Goal: Task Accomplishment & Management: Manage account settings

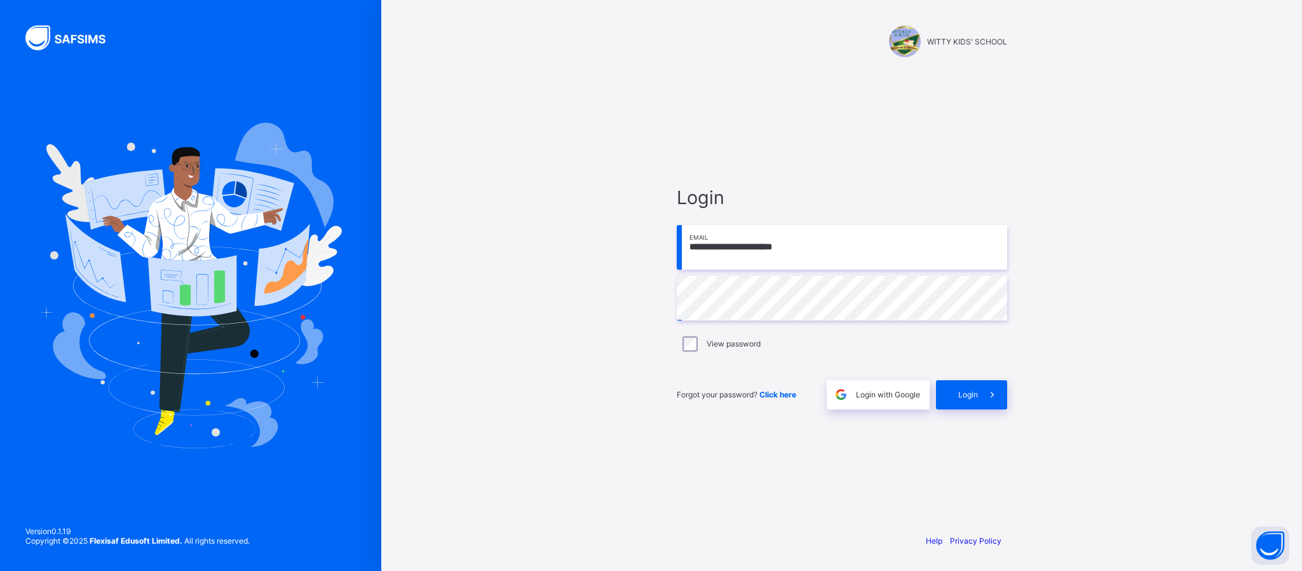
click at [959, 392] on span "Login" at bounding box center [968, 395] width 20 height 10
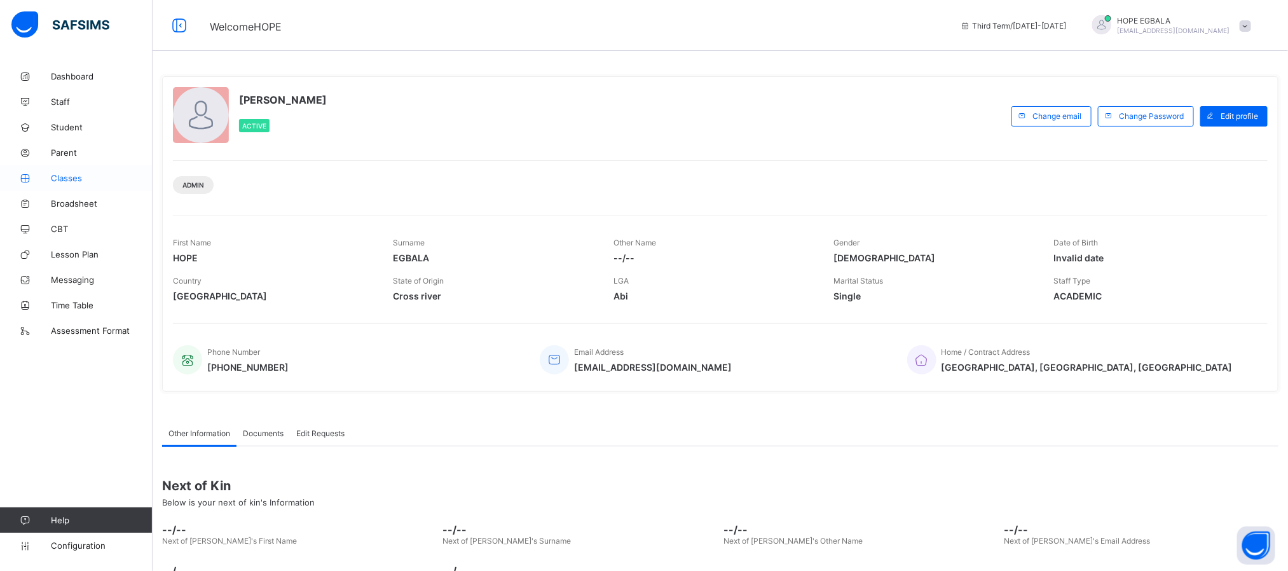
click at [71, 181] on span "Classes" at bounding box center [102, 178] width 102 height 10
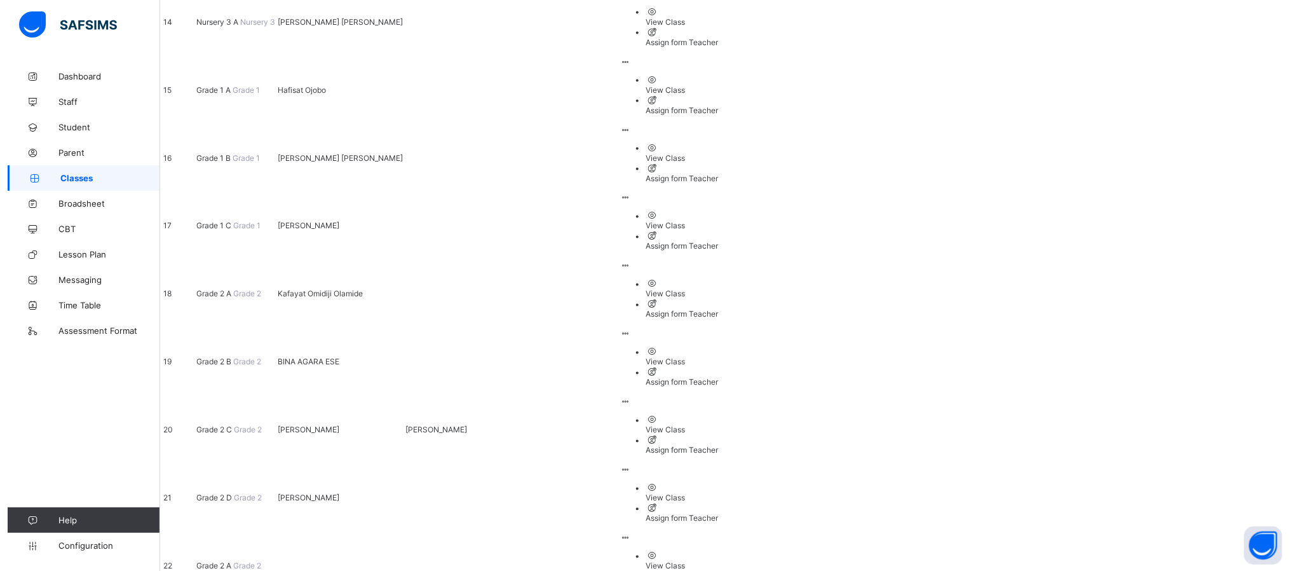
scroll to position [1107, 0]
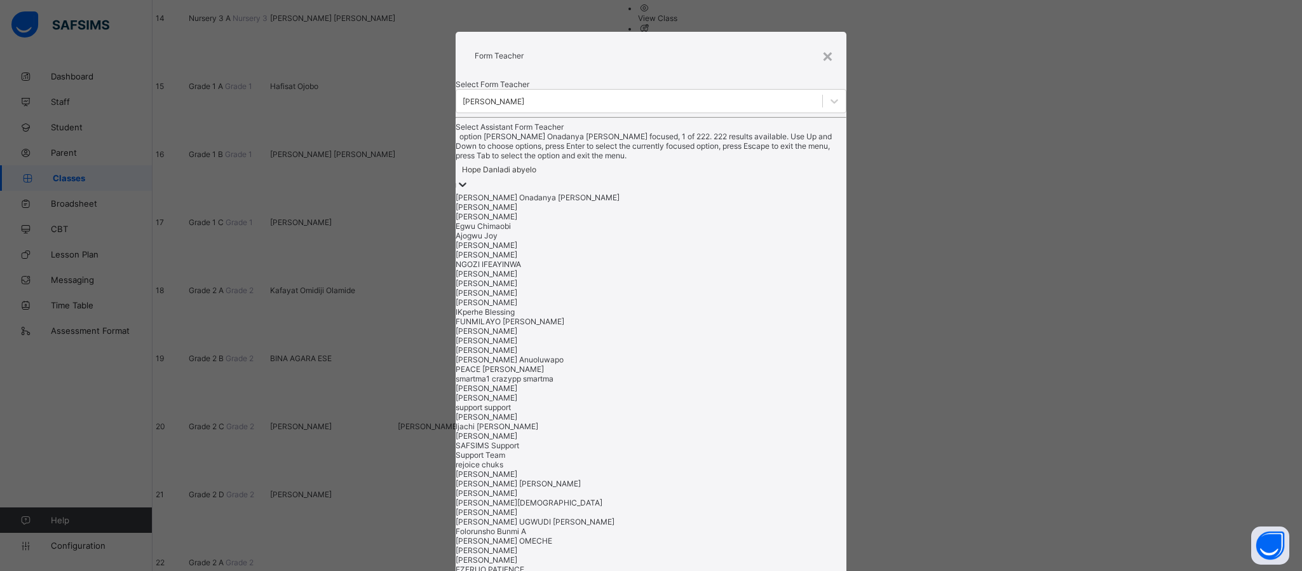
click at [536, 174] on div "Hope Danladi abyelo" at bounding box center [499, 170] width 74 height 10
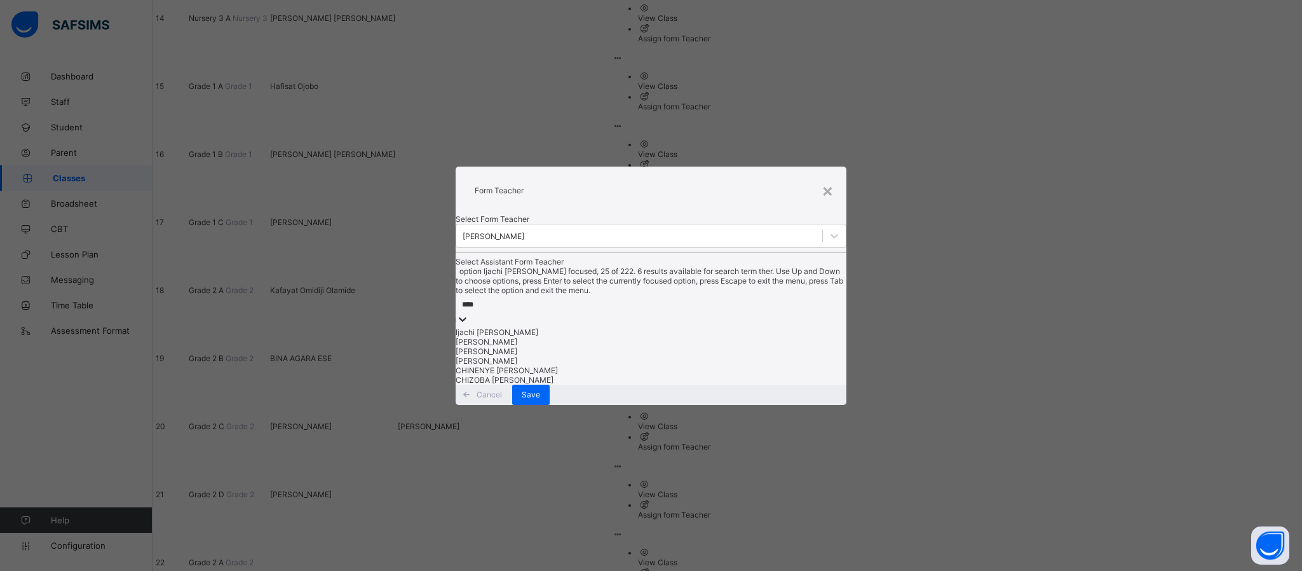
type input "*****"
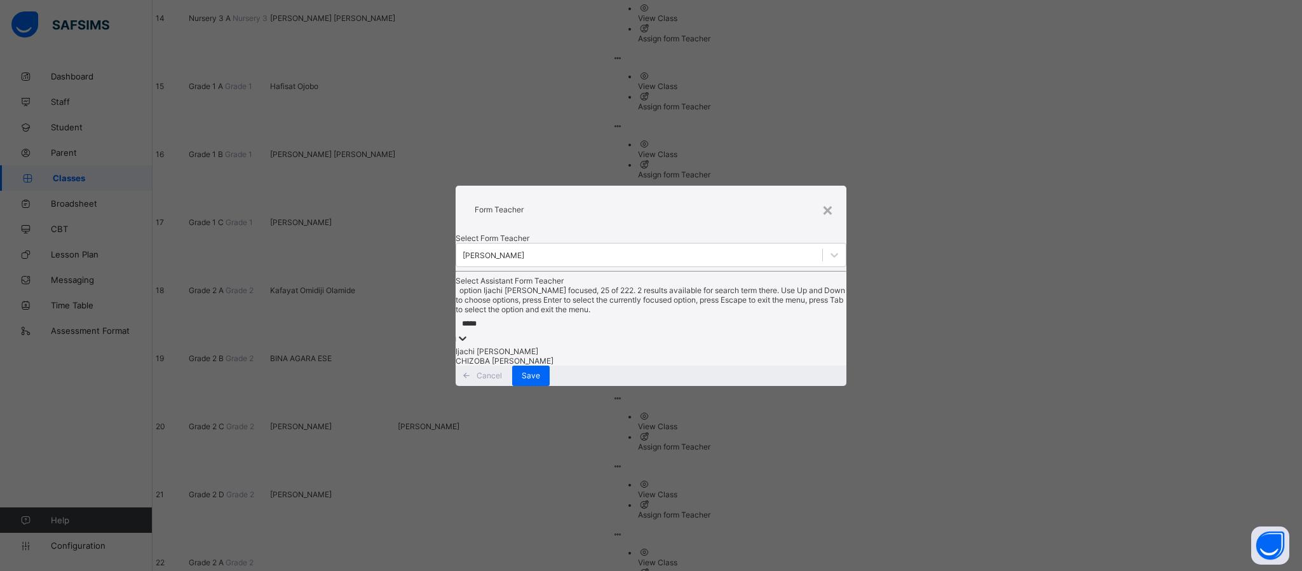
click at [540, 356] on div "Ijachi [PERSON_NAME]" at bounding box center [651, 351] width 391 height 10
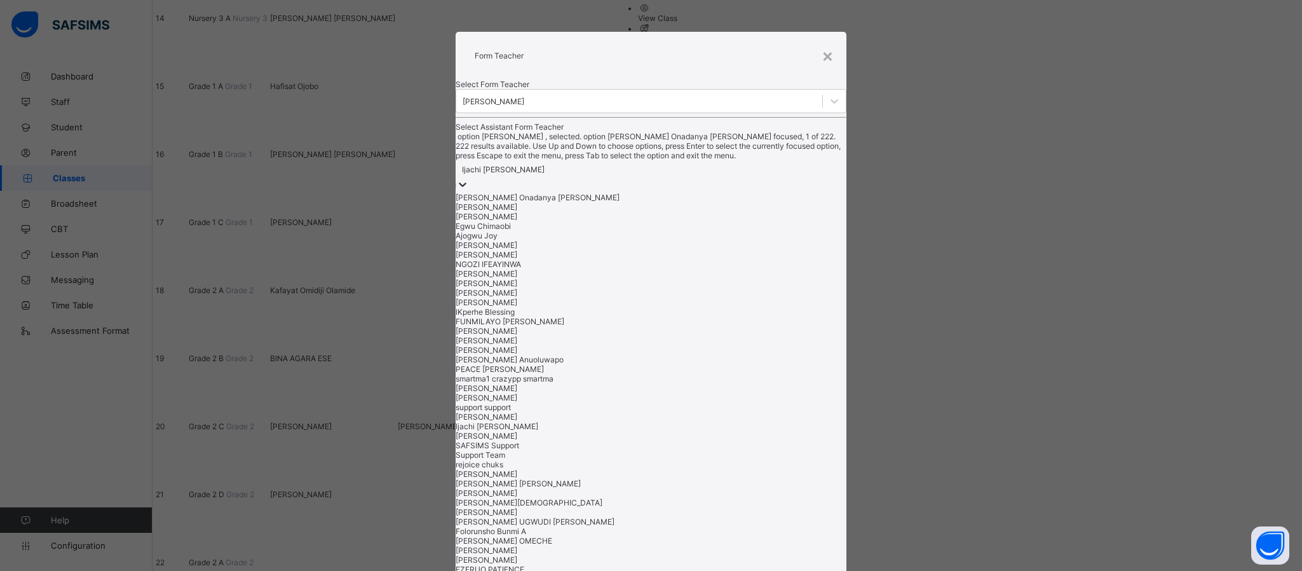
click at [545, 174] on div "Ijachi [PERSON_NAME]" at bounding box center [503, 170] width 83 height 10
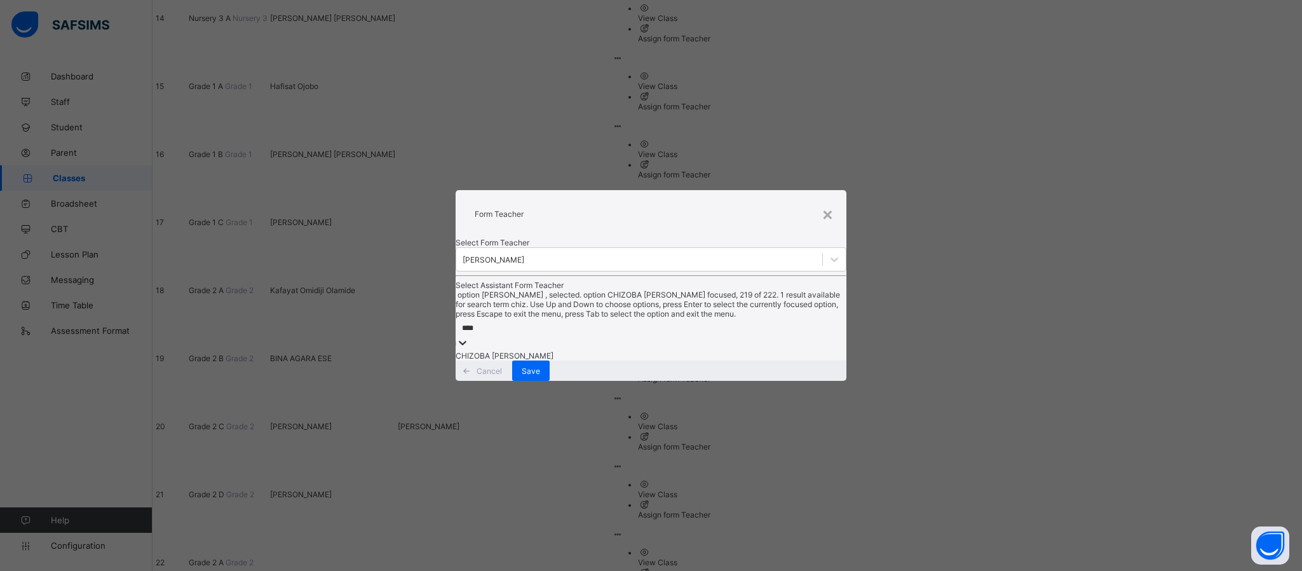
type input "*****"
click at [545, 360] on div "CHIZOBA [PERSON_NAME]" at bounding box center [651, 356] width 391 height 10
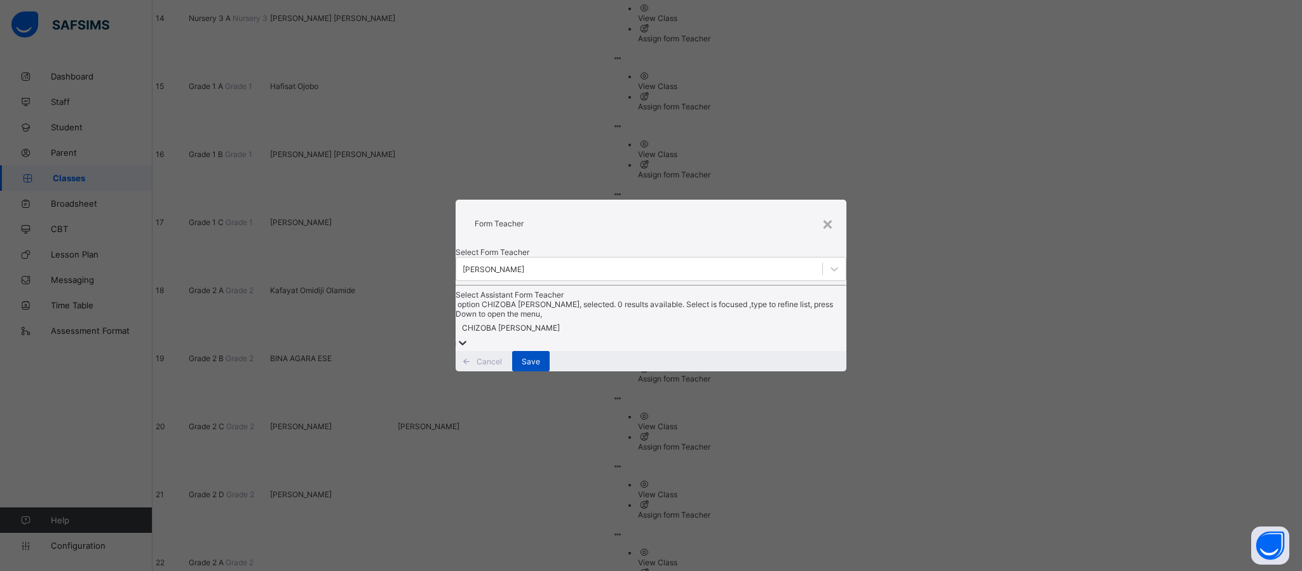
click at [540, 366] on span "Save" at bounding box center [531, 362] width 18 height 10
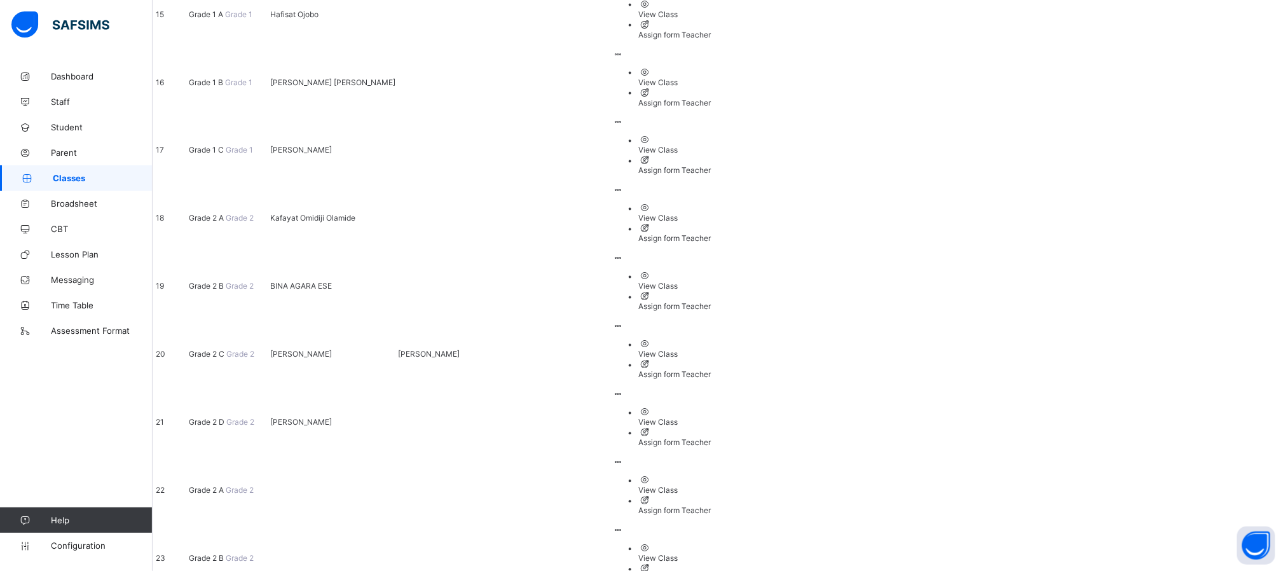
scroll to position [1186, 0]
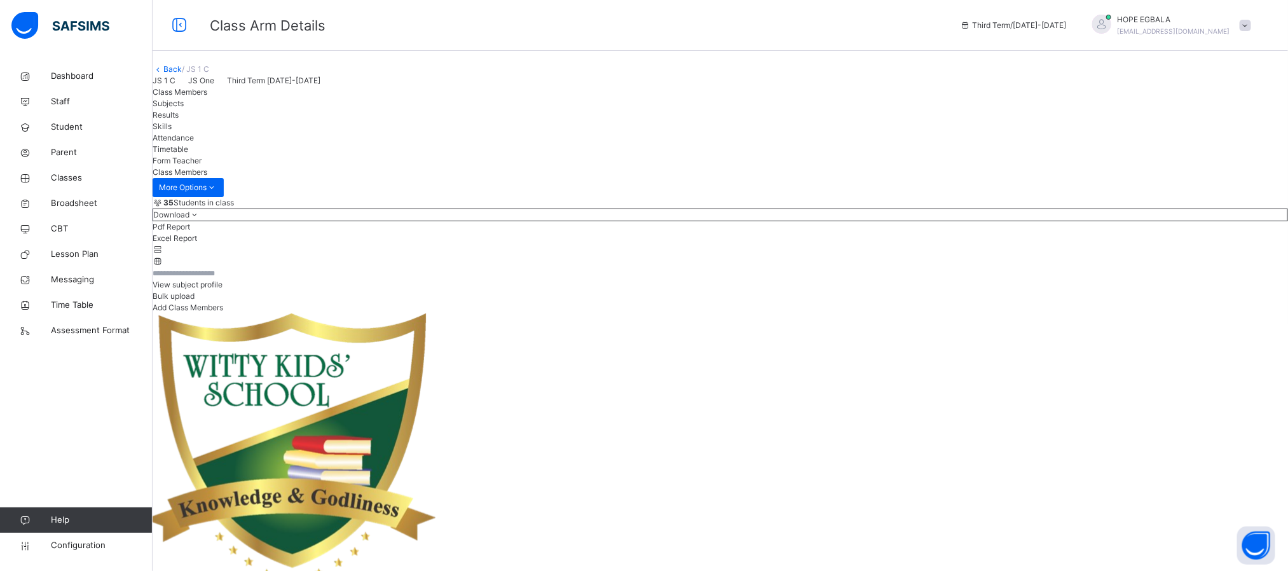
click at [184, 108] on span "Subjects" at bounding box center [168, 104] width 31 height 10
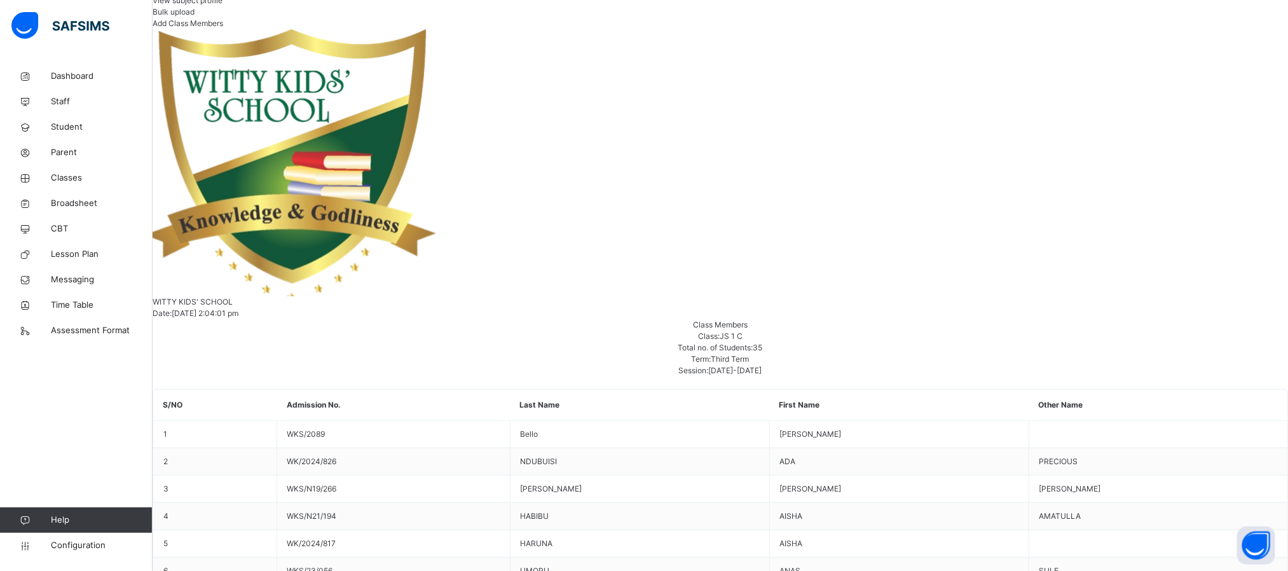
scroll to position [288, 0]
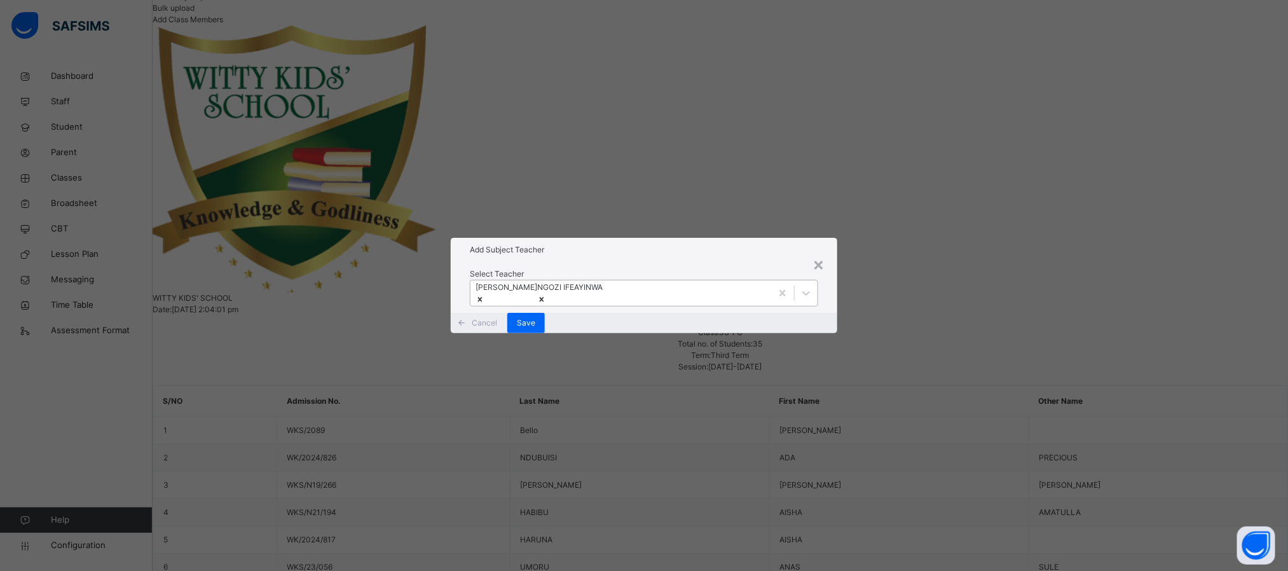
click at [603, 293] on div at bounding box center [569, 298] width 65 height 11
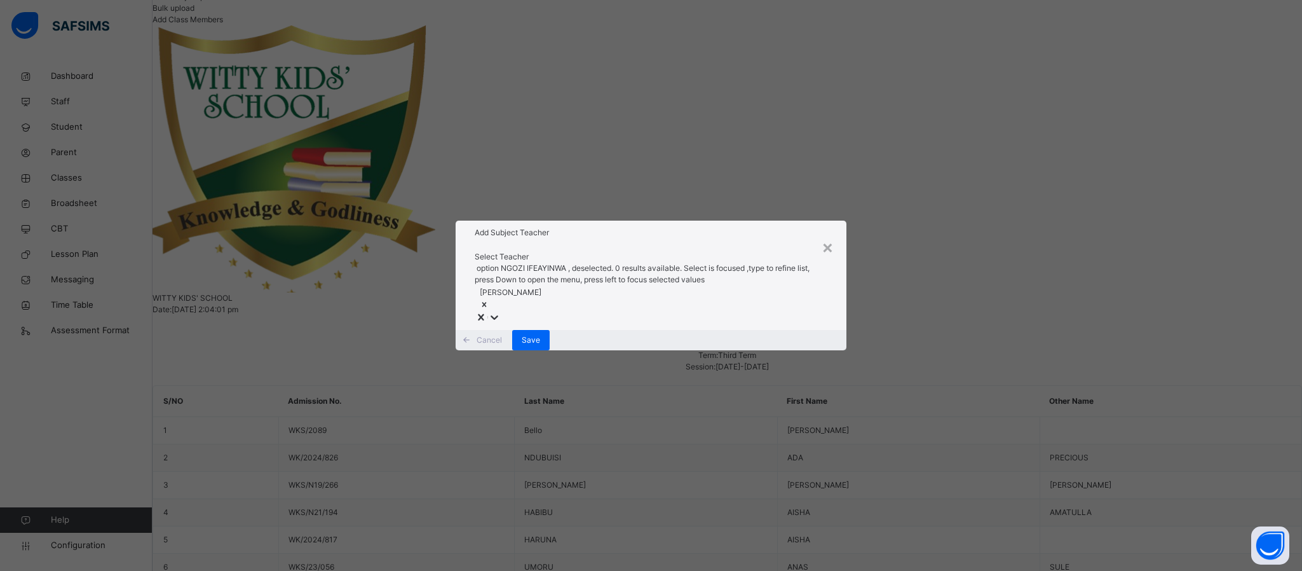
click at [542, 298] on div at bounding box center [511, 303] width 62 height 11
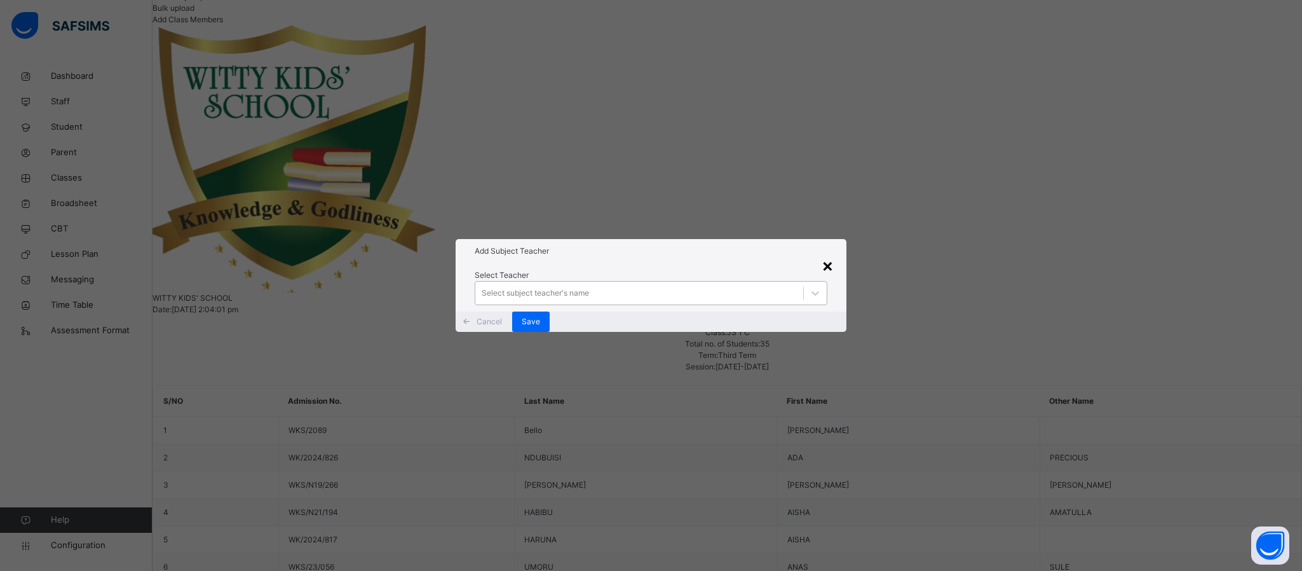
click at [822, 252] on div "×" at bounding box center [828, 265] width 12 height 27
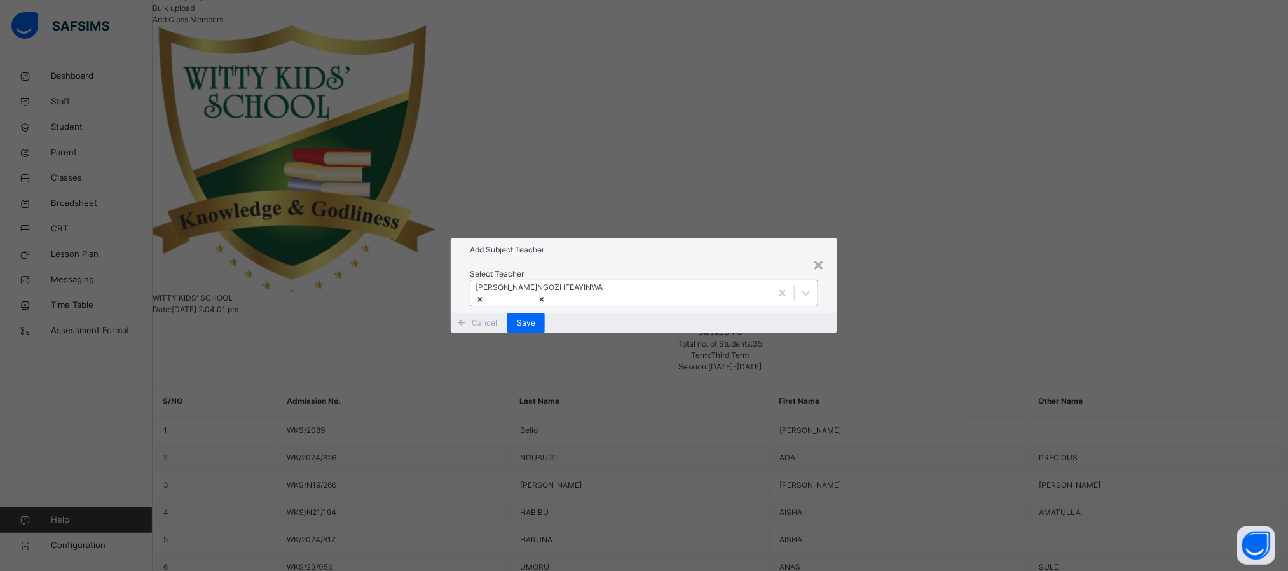
click at [484, 295] on icon at bounding box center [479, 299] width 9 height 9
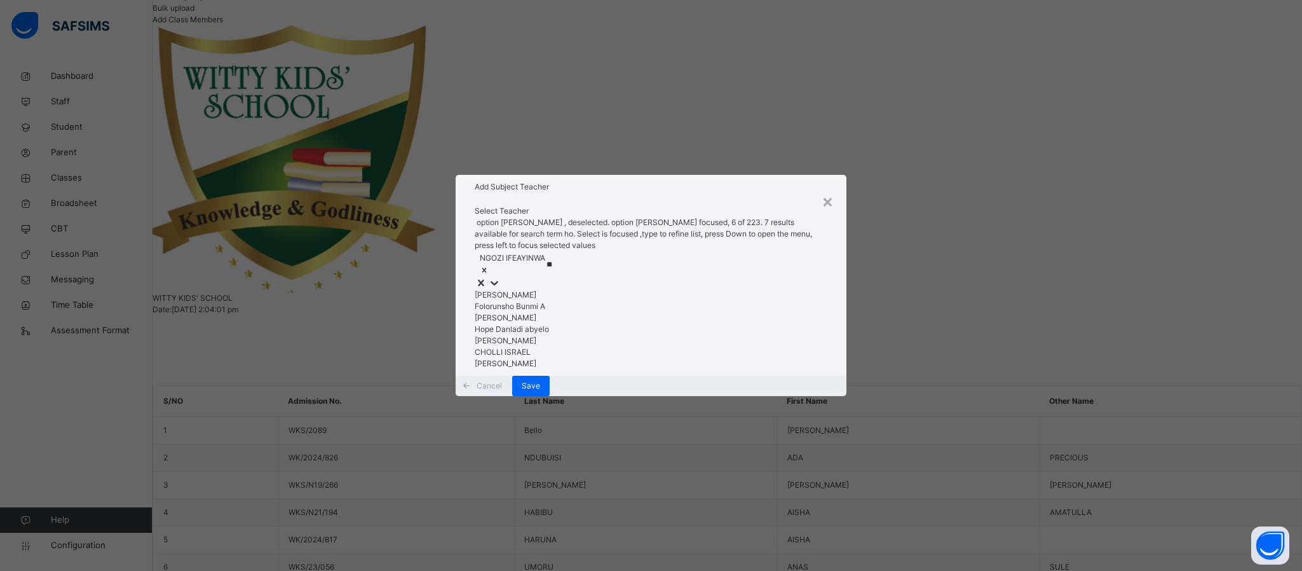
type input "***"
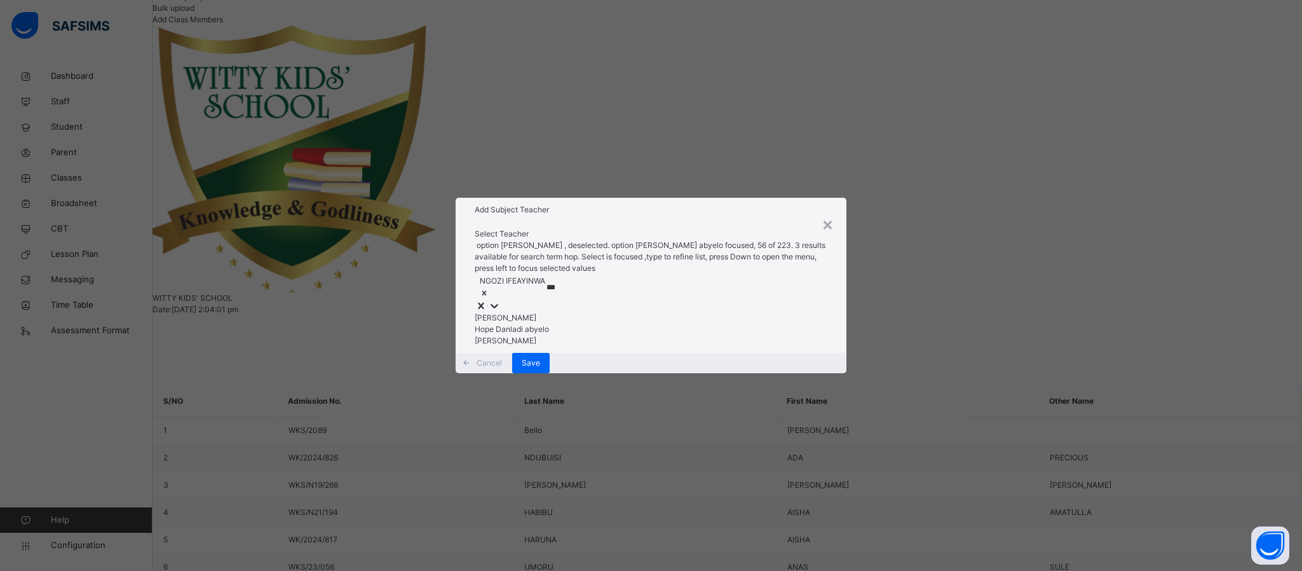
click at [546, 325] on div "Hope Danladi abyelo" at bounding box center [651, 329] width 353 height 11
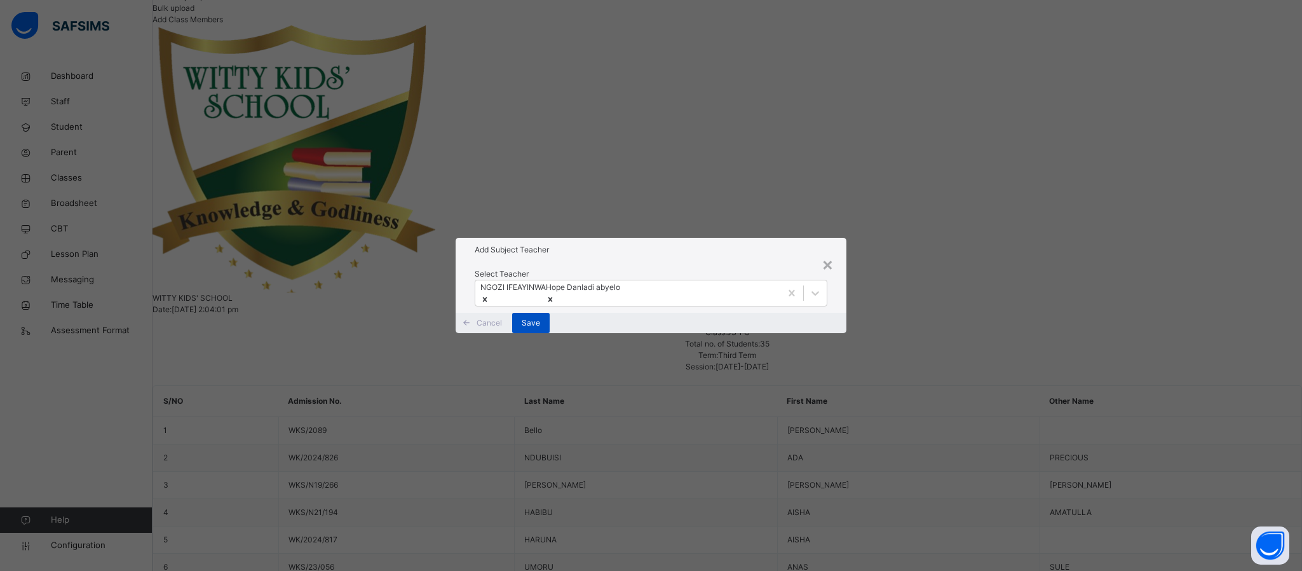
click at [540, 329] on span "Save" at bounding box center [531, 322] width 18 height 11
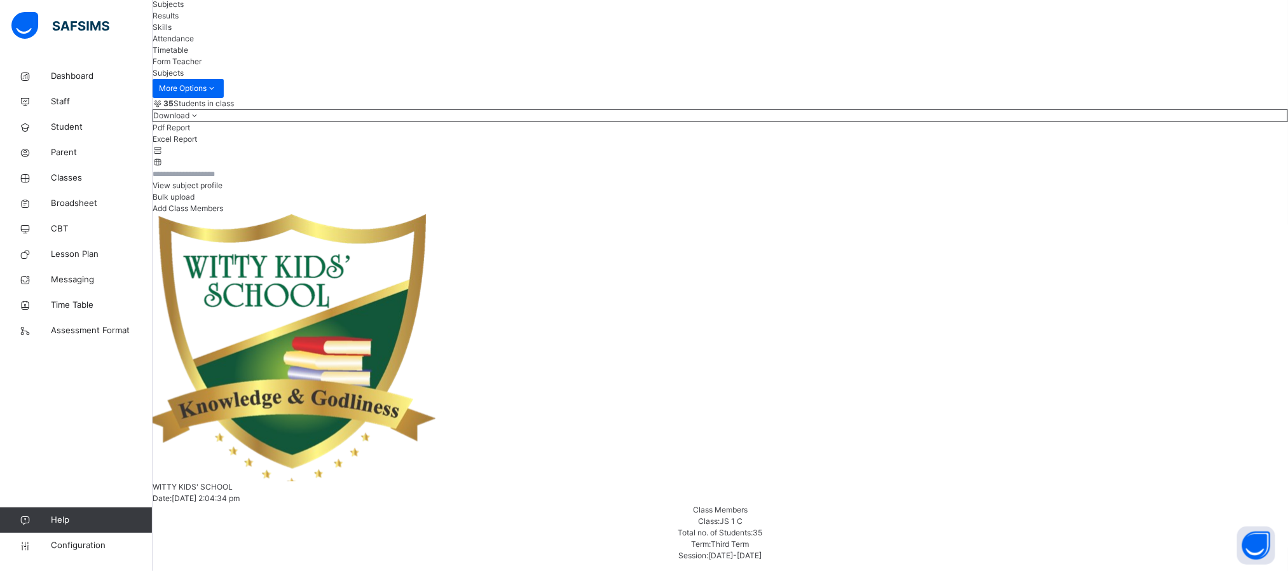
scroll to position [210, 0]
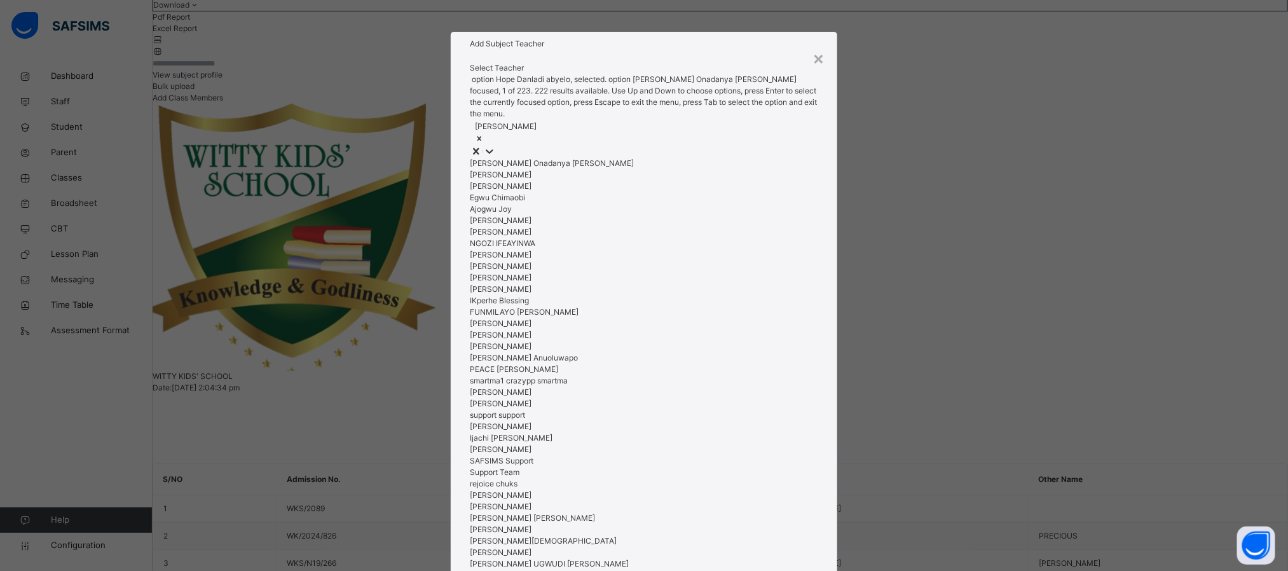
click at [599, 145] on div "[PERSON_NAME]" at bounding box center [644, 131] width 348 height 25
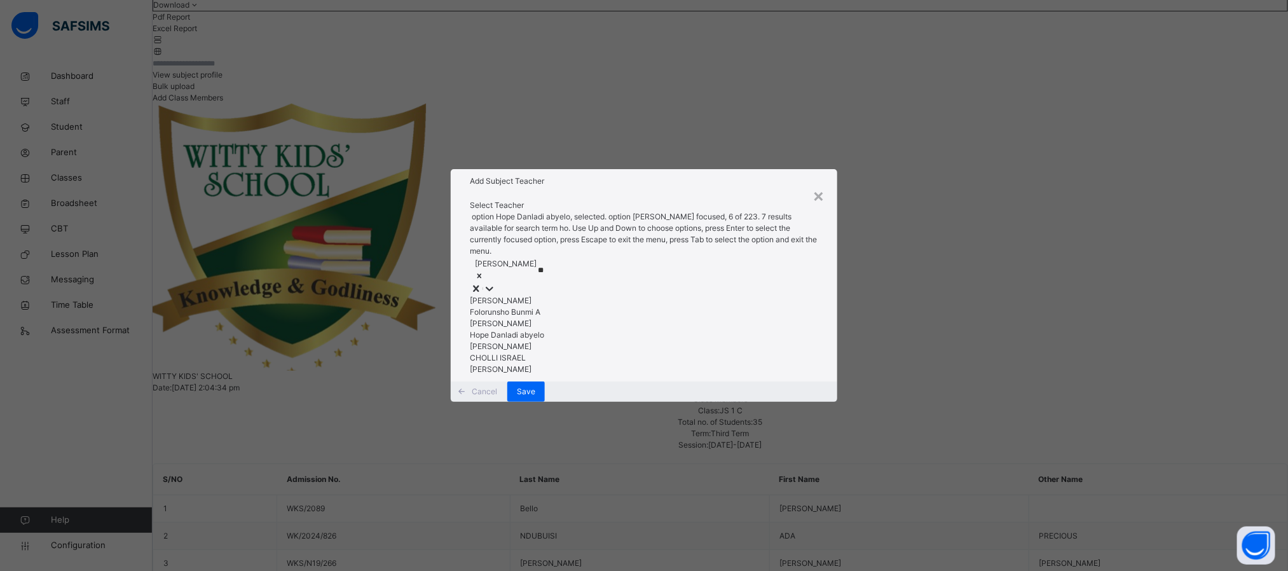
type input "***"
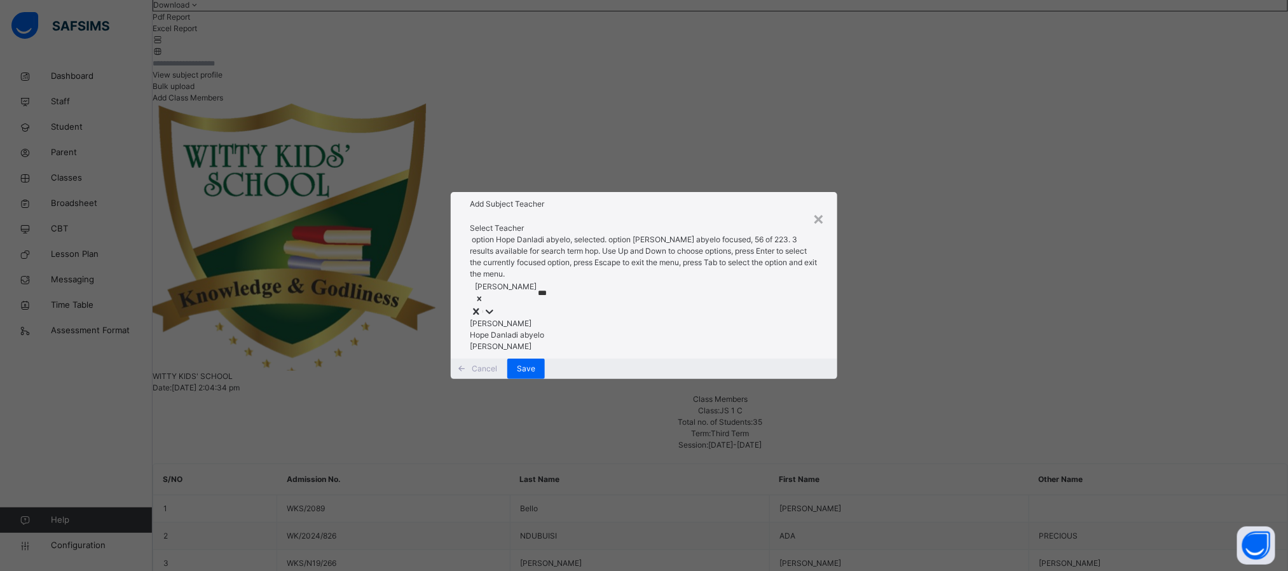
click at [515, 329] on div "Hope Danladi abyelo" at bounding box center [644, 334] width 348 height 11
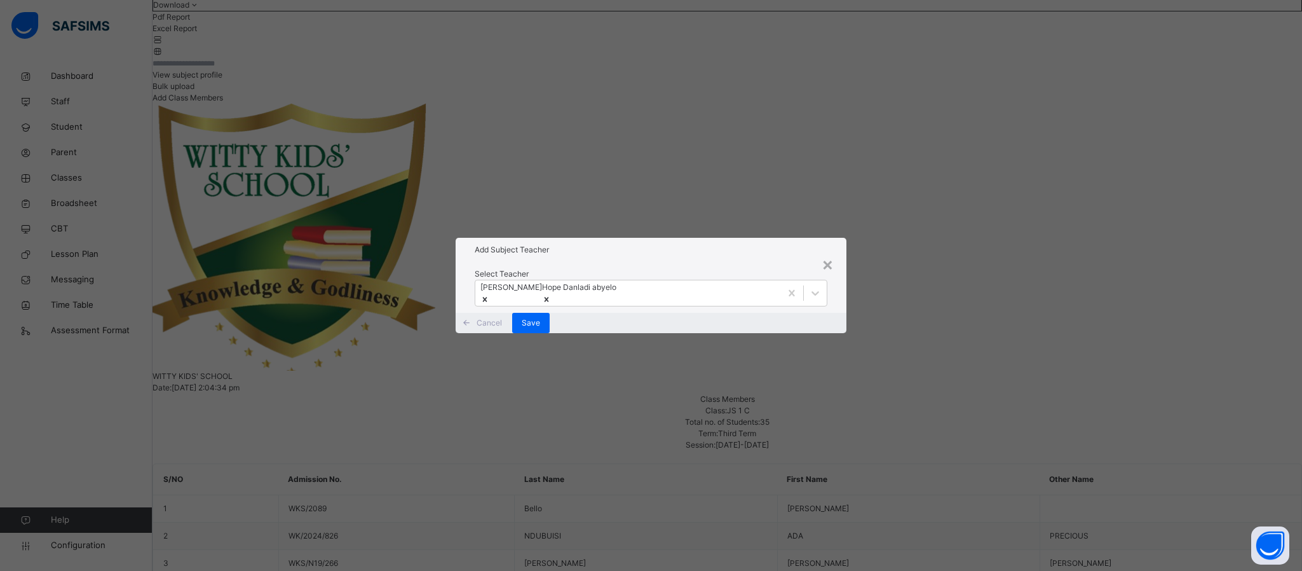
click at [723, 244] on h1 "Add Subject Teacher" at bounding box center [651, 249] width 353 height 11
click at [540, 329] on span "Save" at bounding box center [531, 322] width 18 height 11
